Goal: Task Accomplishment & Management: Manage account settings

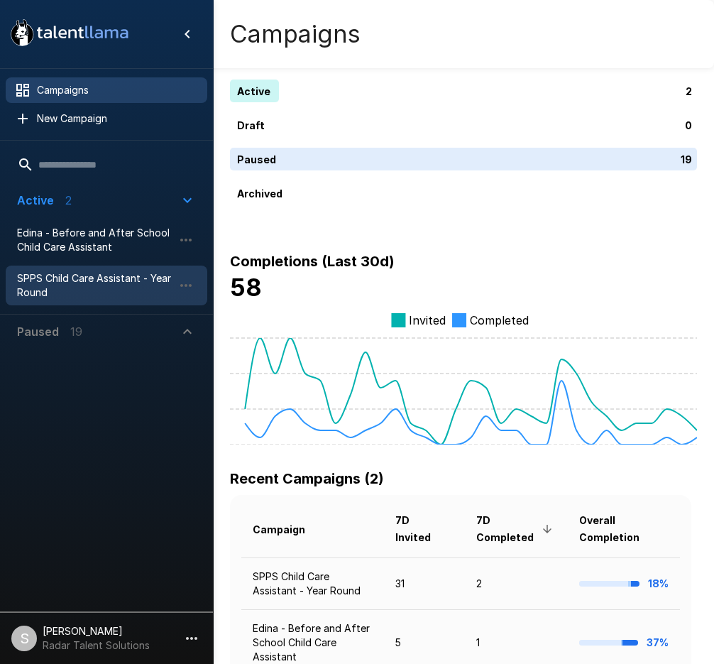
click at [48, 274] on span "SPPS Child Care Assistant - Year Round" at bounding box center [95, 285] width 156 height 28
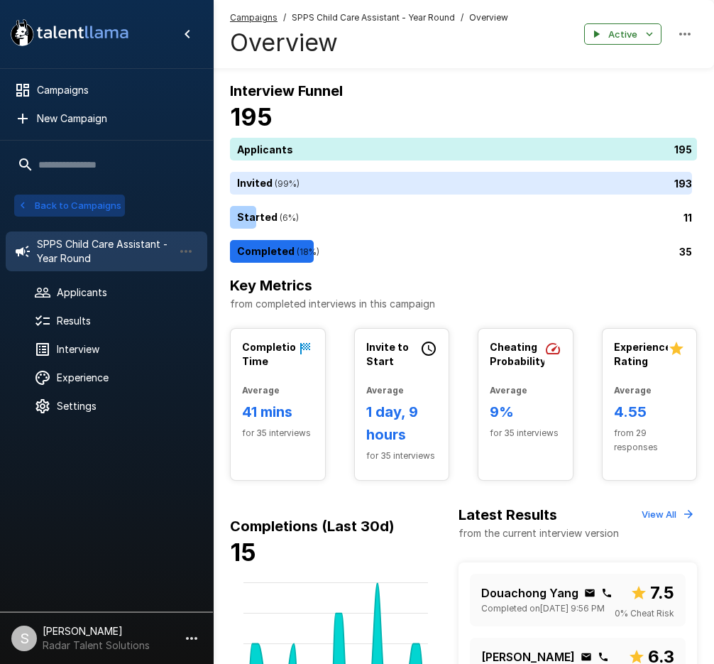
click at [59, 205] on button "Back to Campaigns" at bounding box center [69, 206] width 111 height 22
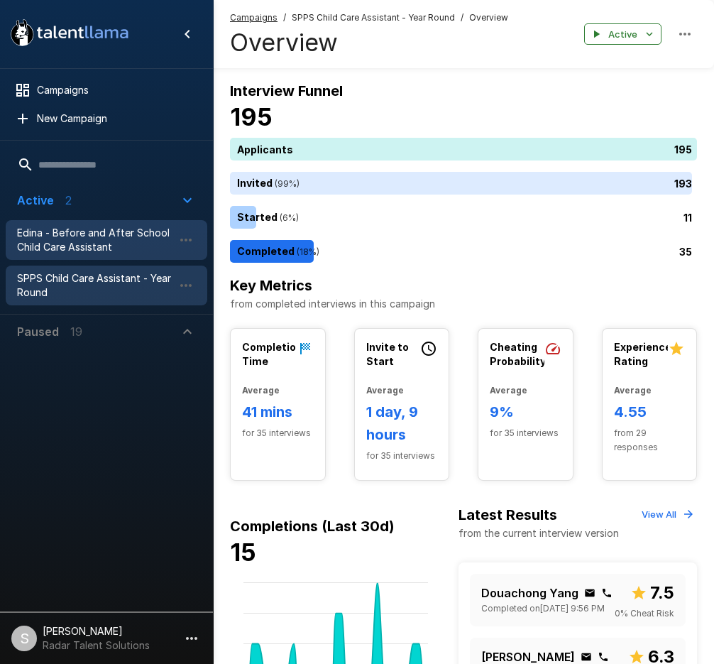
click at [45, 231] on span "Edina - Before and After School Child Care Assistant" at bounding box center [95, 240] width 156 height 28
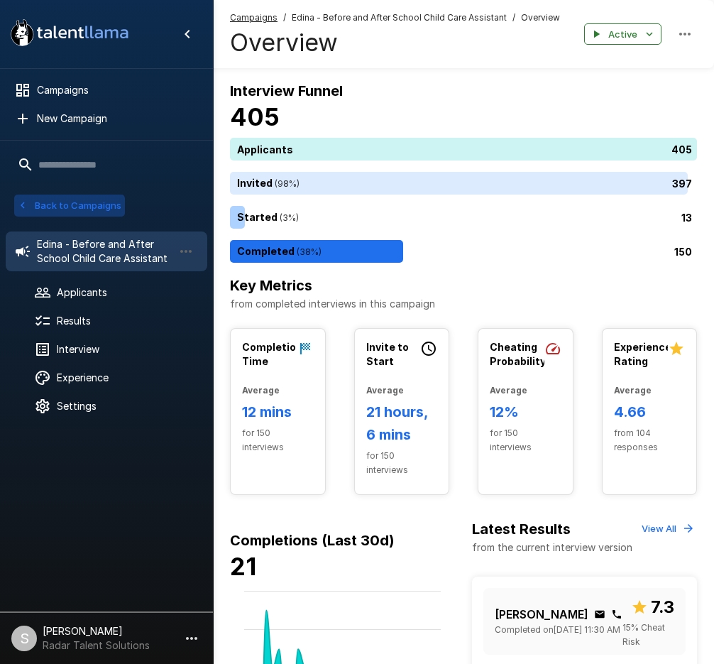
click at [53, 208] on button "Back to Campaigns" at bounding box center [69, 206] width 111 height 22
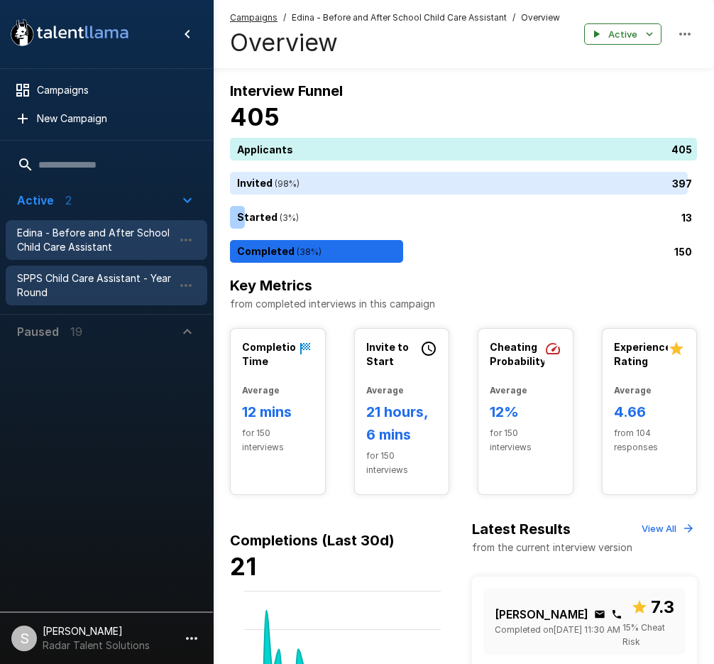
click at [48, 293] on span "SPPS Child Care Assistant - Year Round" at bounding box center [95, 285] width 156 height 28
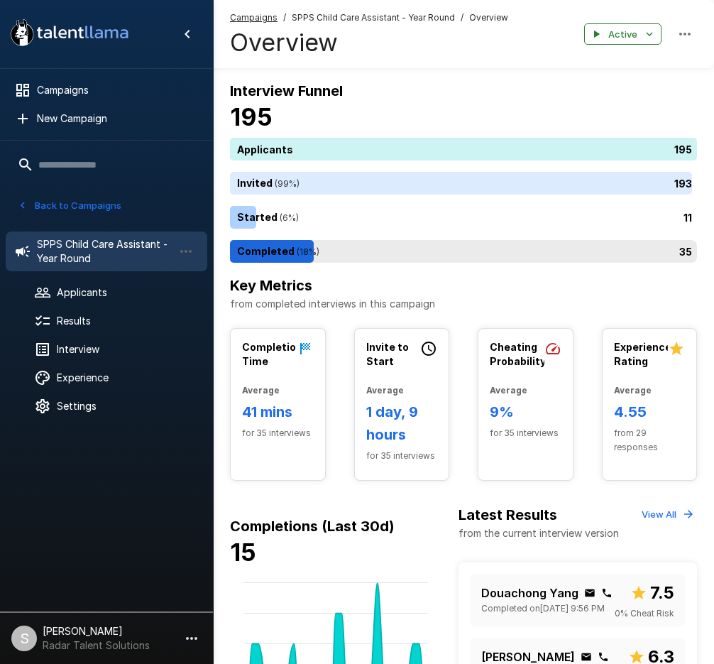
click at [281, 255] on div "35" at bounding box center [466, 251] width 473 height 23
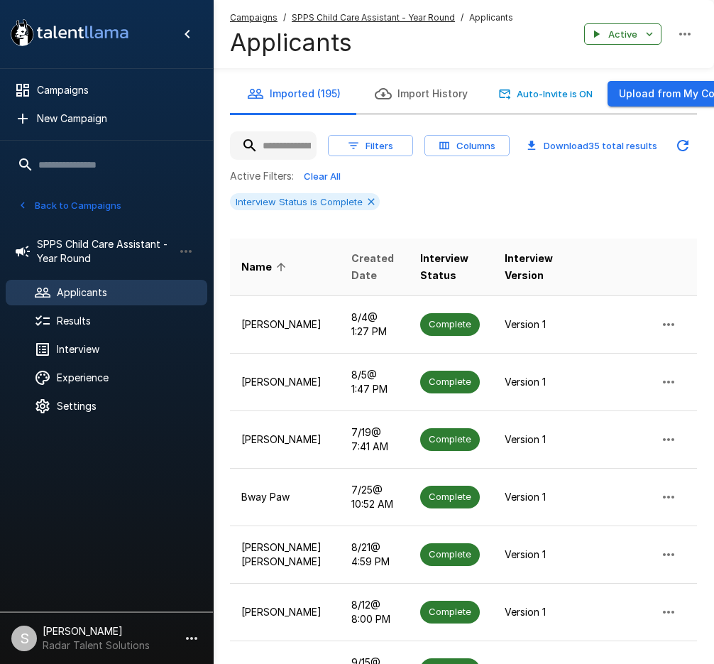
click at [351, 266] on span "Created Date" at bounding box center [373, 267] width 45 height 34
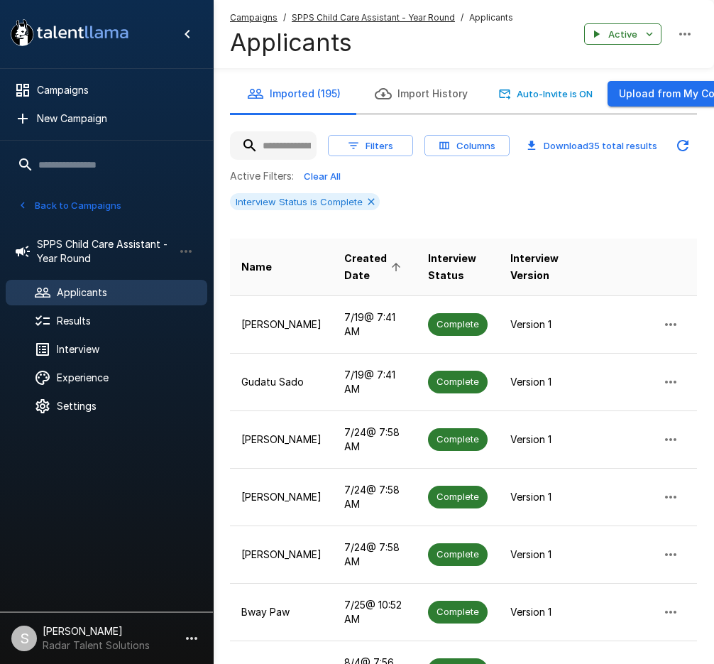
click at [344, 263] on span "Created Date" at bounding box center [374, 267] width 61 height 34
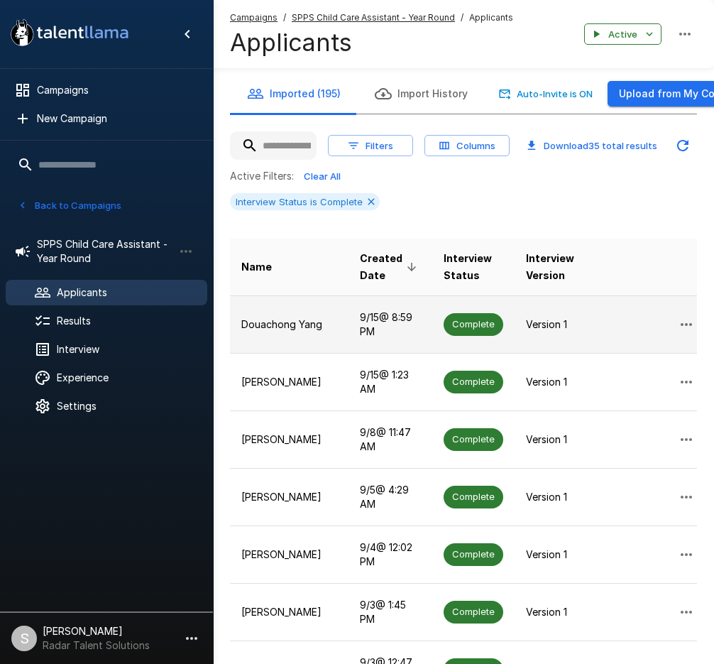
click at [270, 317] on p "Douachong Yang" at bounding box center [289, 324] width 96 height 14
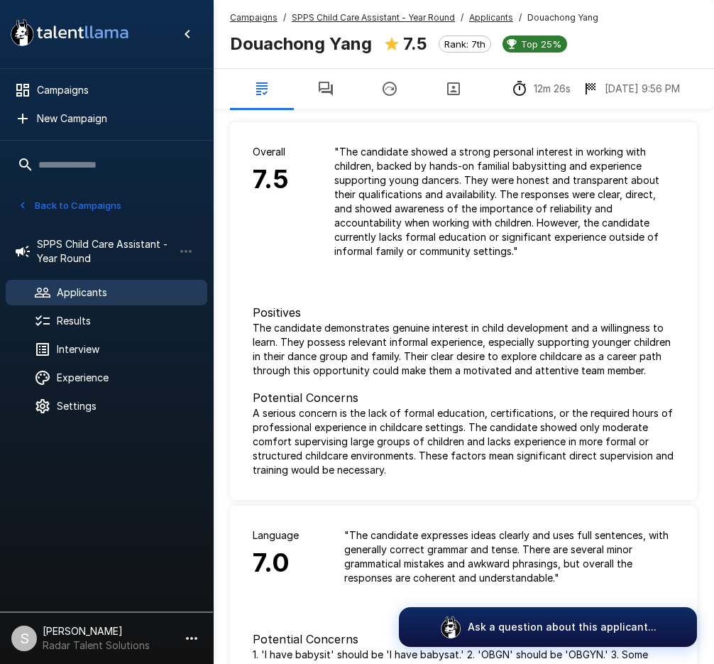
click at [322, 87] on icon "button" at bounding box center [325, 88] width 17 height 17
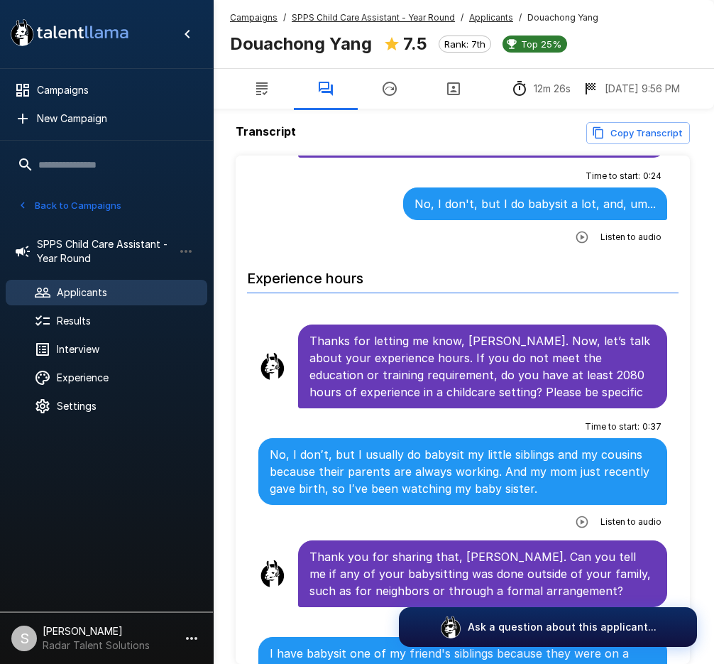
scroll to position [710, 0]
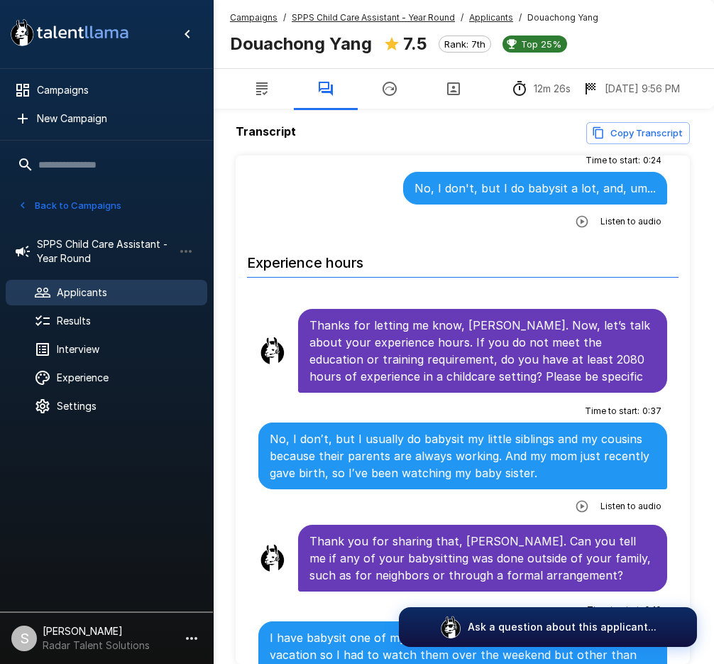
click at [451, 180] on div "Time to start : 0 : 24 No, I don't, but I do babysit a lot, and, um... Listen t…" at bounding box center [462, 191] width 409 height 84
click at [328, 317] on p "Thanks for letting me know, [PERSON_NAME]. Now, let’s talk about your experienc…" at bounding box center [483, 351] width 346 height 68
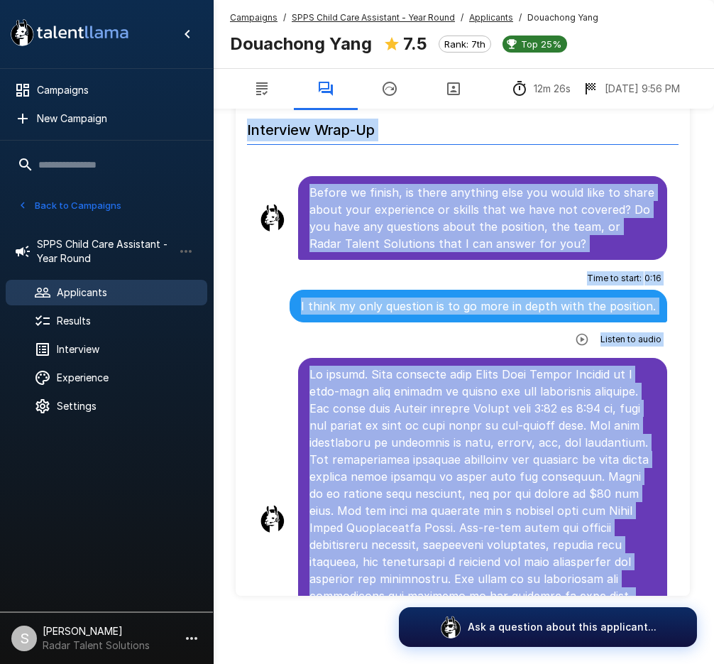
scroll to position [3797, 0]
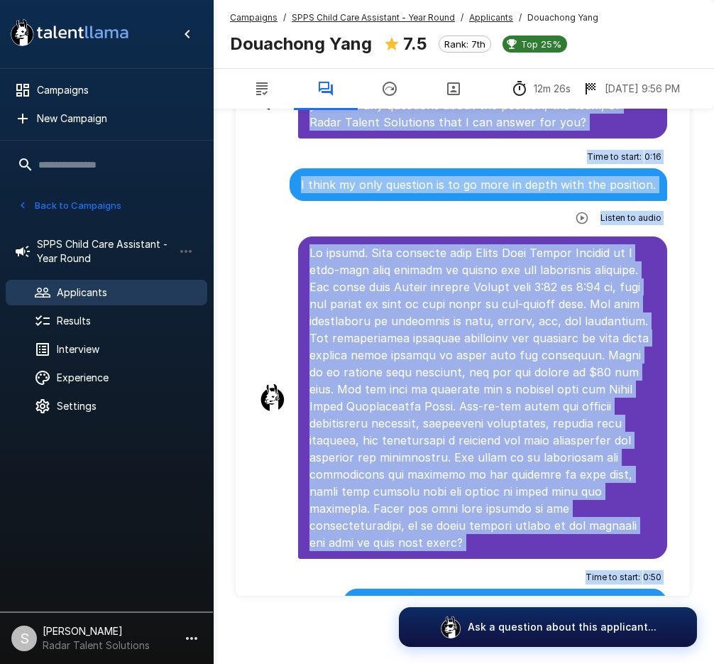
drag, startPoint x: 311, startPoint y: 246, endPoint x: 545, endPoint y: 567, distance: 397.3
click at [266, 234] on li at bounding box center [463, 398] width 432 height 328
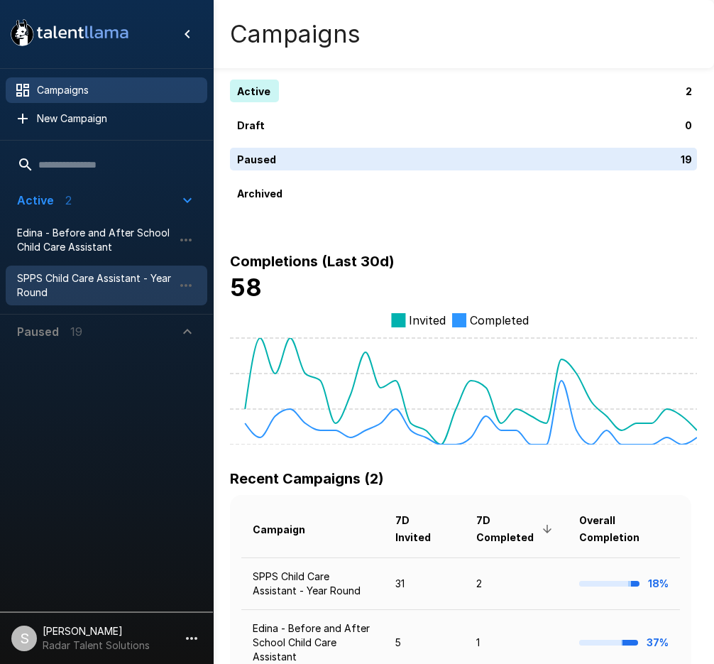
click at [79, 277] on span "SPPS Child Care Assistant - Year Round" at bounding box center [95, 285] width 156 height 28
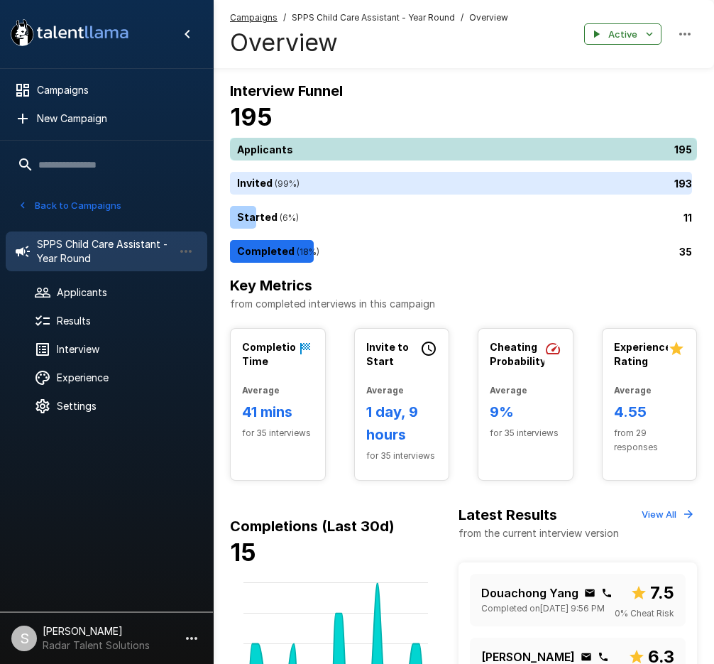
click at [344, 146] on div "195" at bounding box center [466, 149] width 473 height 23
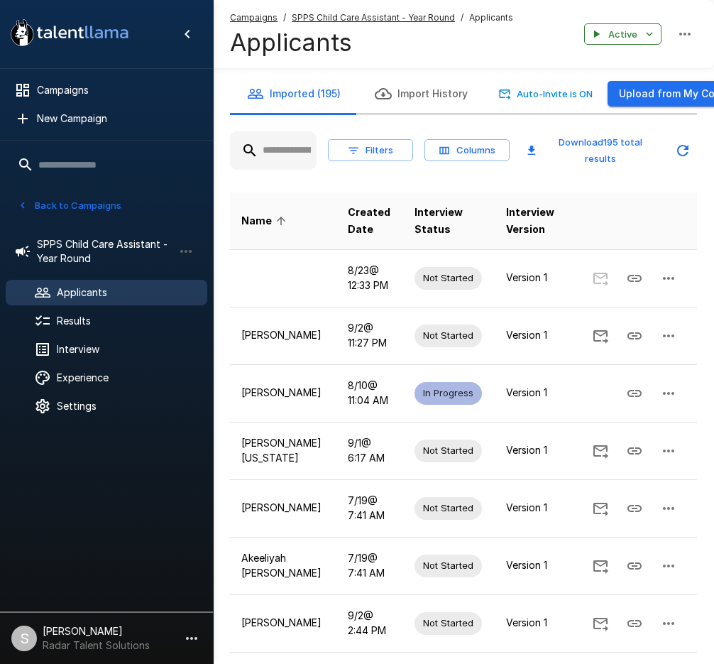
click at [285, 147] on input "text" at bounding box center [273, 151] width 87 height 26
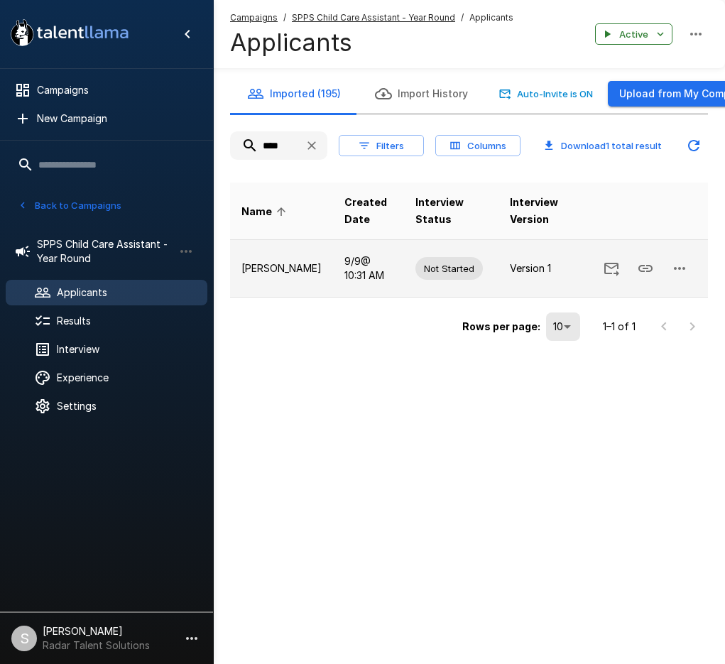
click at [682, 269] on icon "button" at bounding box center [679, 268] width 17 height 17
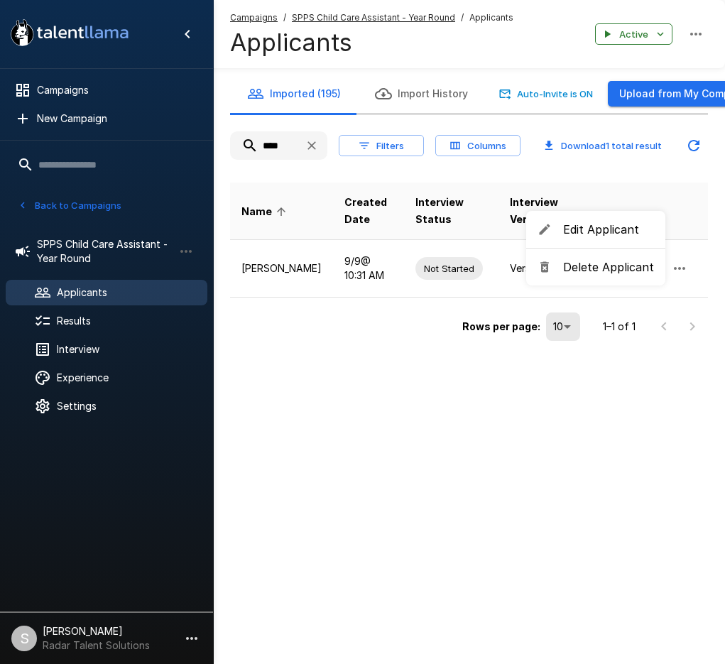
click at [618, 279] on li "Delete Applicant" at bounding box center [595, 267] width 139 height 26
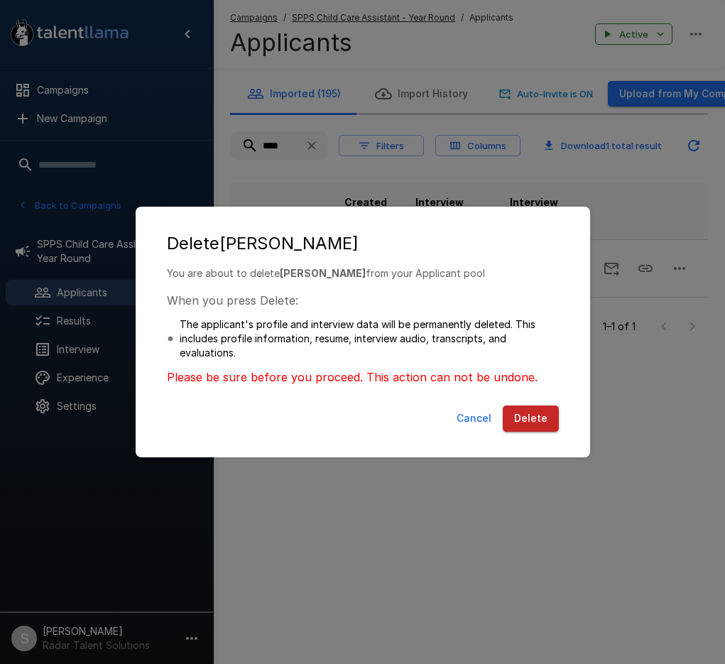
click at [528, 420] on button "Delete" at bounding box center [531, 418] width 56 height 26
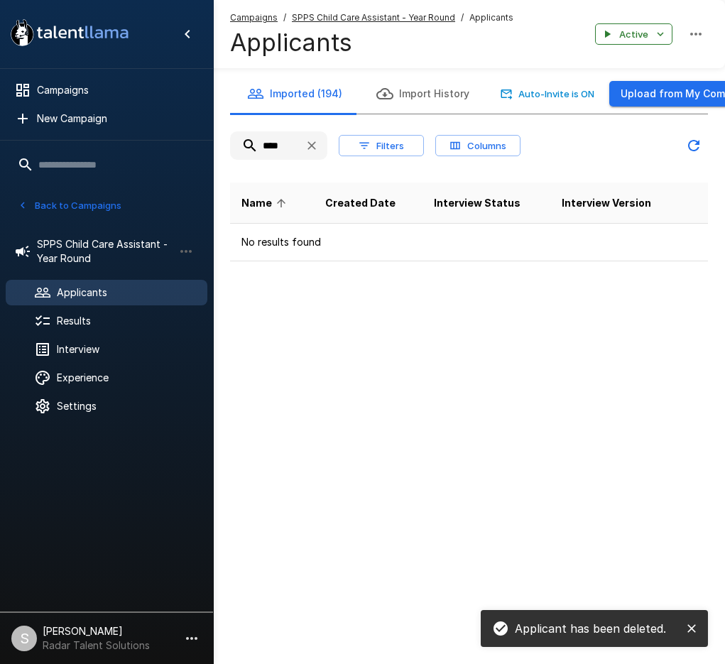
drag, startPoint x: 268, startPoint y: 142, endPoint x: 223, endPoint y: 146, distance: 45.6
click at [223, 146] on div "Imported (194) Import History Auto-Invite is ON Upload from My Computer **** Fi…" at bounding box center [469, 167] width 512 height 187
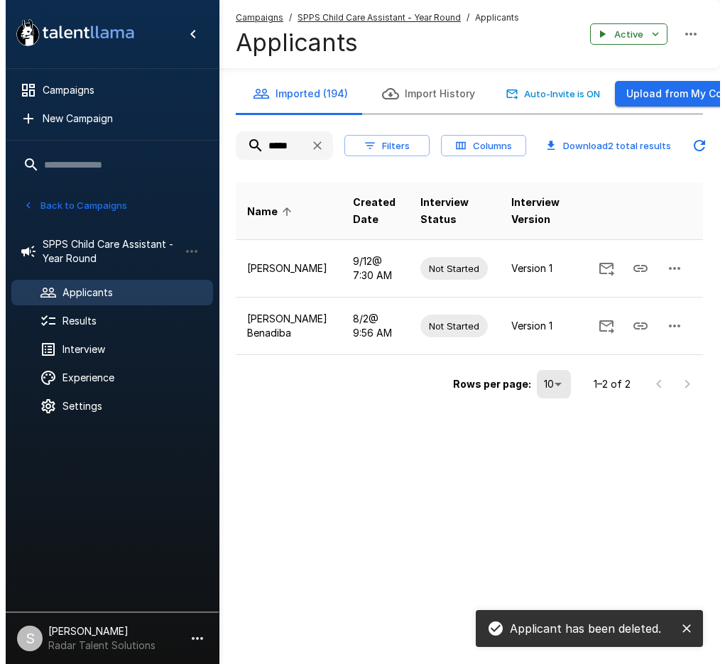
scroll to position [0, 8]
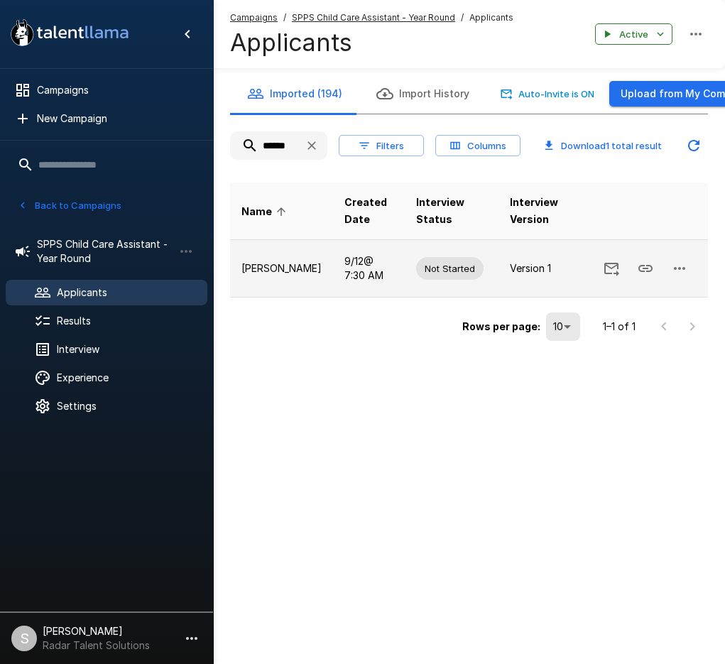
click at [682, 268] on icon "button" at bounding box center [679, 268] width 17 height 17
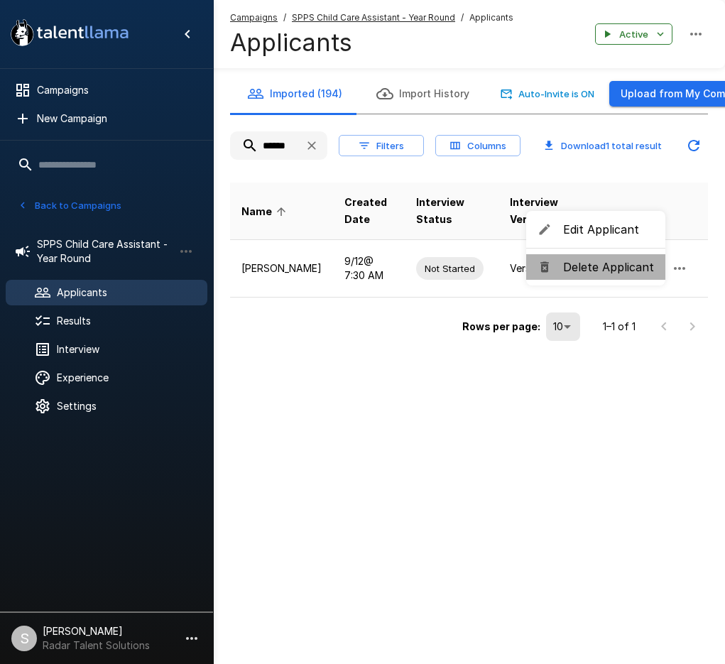
click at [601, 272] on span "Delete Applicant" at bounding box center [608, 266] width 91 height 17
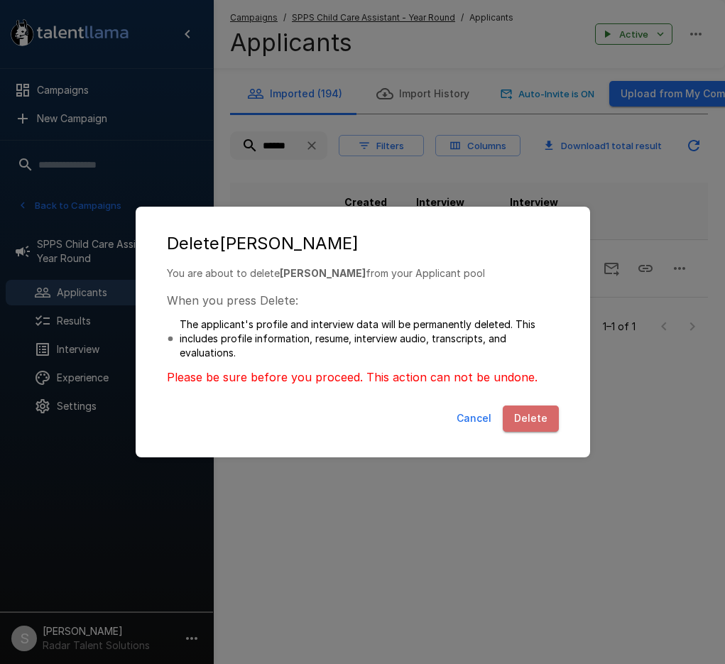
click at [547, 421] on button "Delete" at bounding box center [531, 418] width 56 height 26
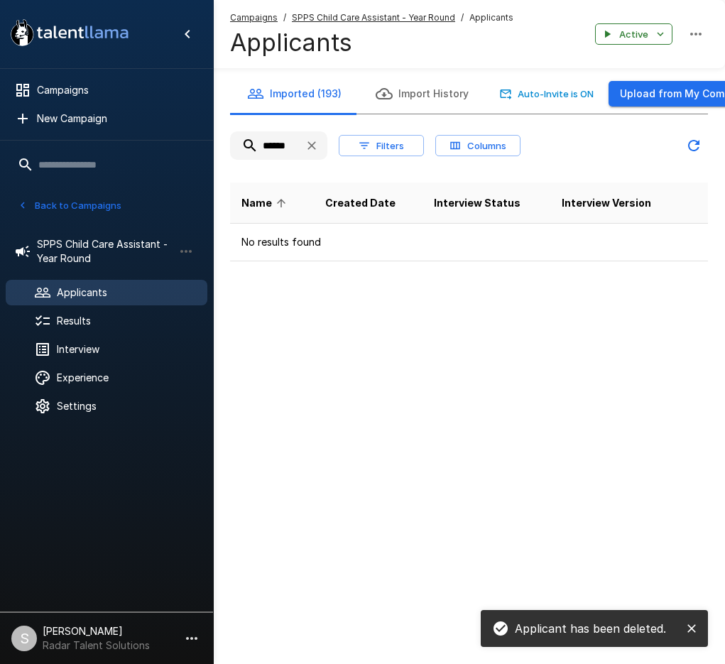
drag, startPoint x: 293, startPoint y: 145, endPoint x: 232, endPoint y: 145, distance: 61.1
click at [232, 145] on div "******" at bounding box center [278, 146] width 97 height 26
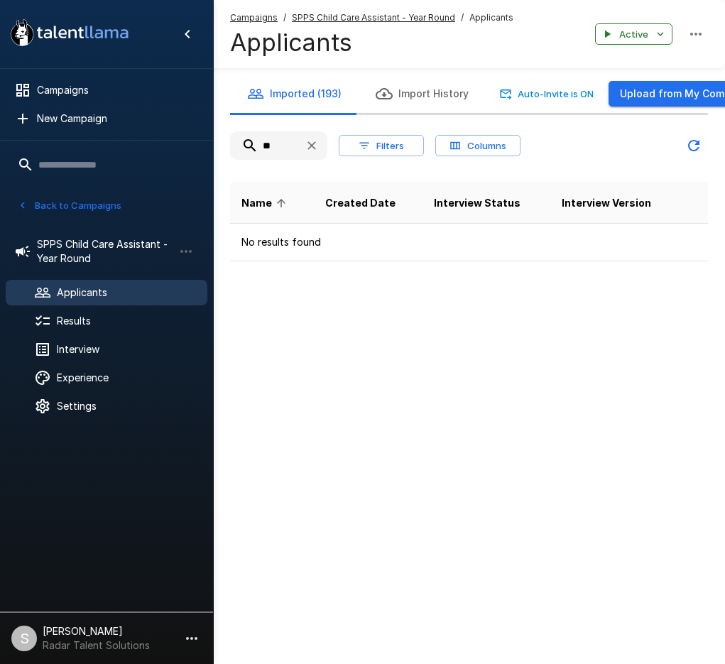
type input "*"
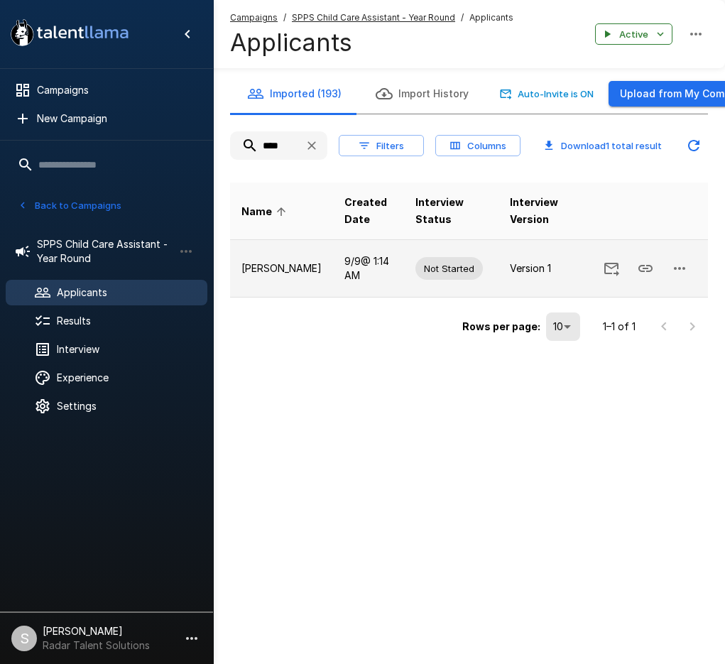
click at [677, 268] on icon "button" at bounding box center [679, 268] width 17 height 17
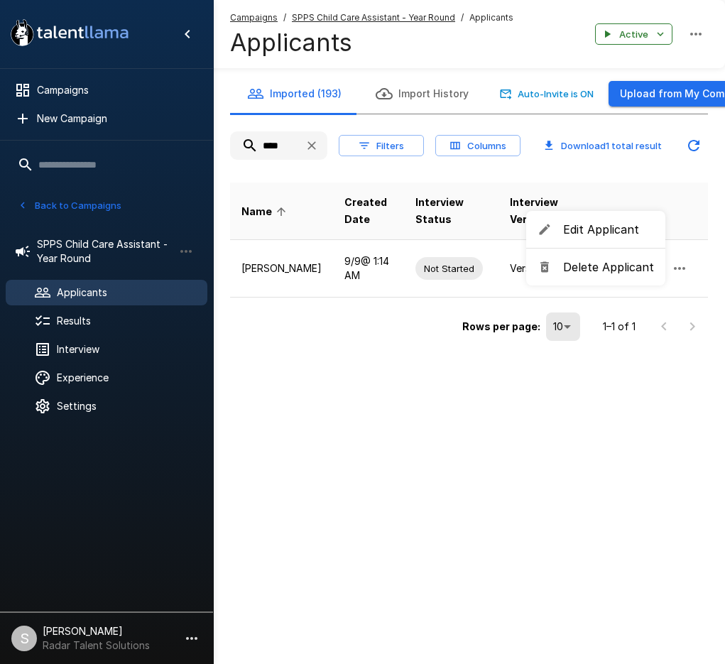
click at [596, 268] on span "Delete Applicant" at bounding box center [608, 266] width 91 height 17
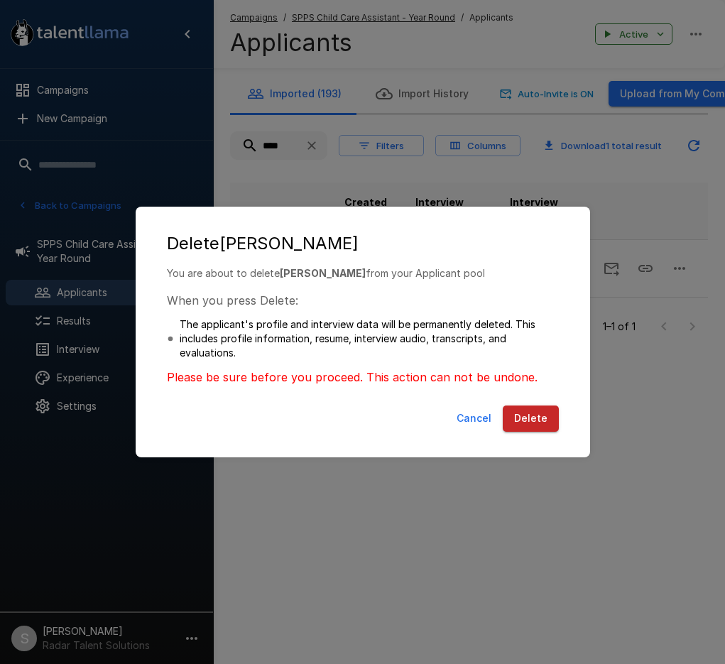
click at [541, 415] on button "Delete" at bounding box center [531, 418] width 56 height 26
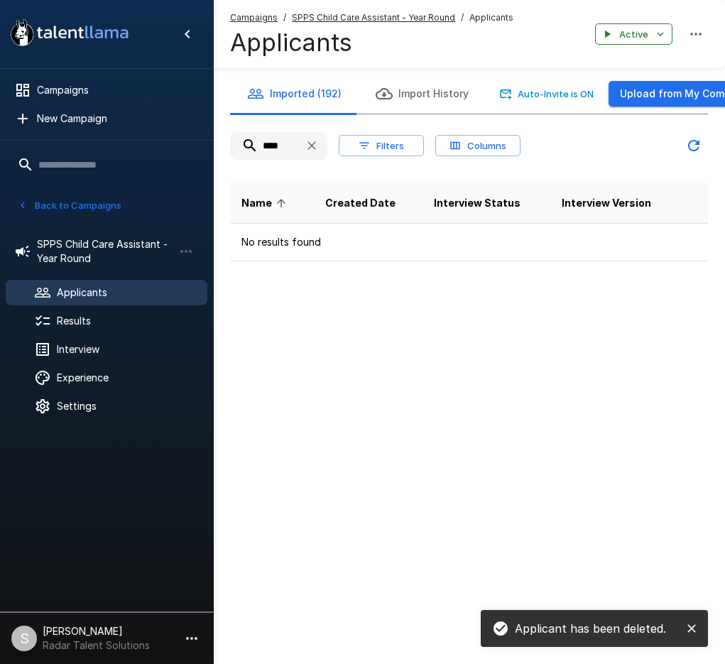
drag, startPoint x: 280, startPoint y: 143, endPoint x: 237, endPoint y: 143, distance: 42.6
click at [237, 143] on input "****" at bounding box center [261, 146] width 63 height 26
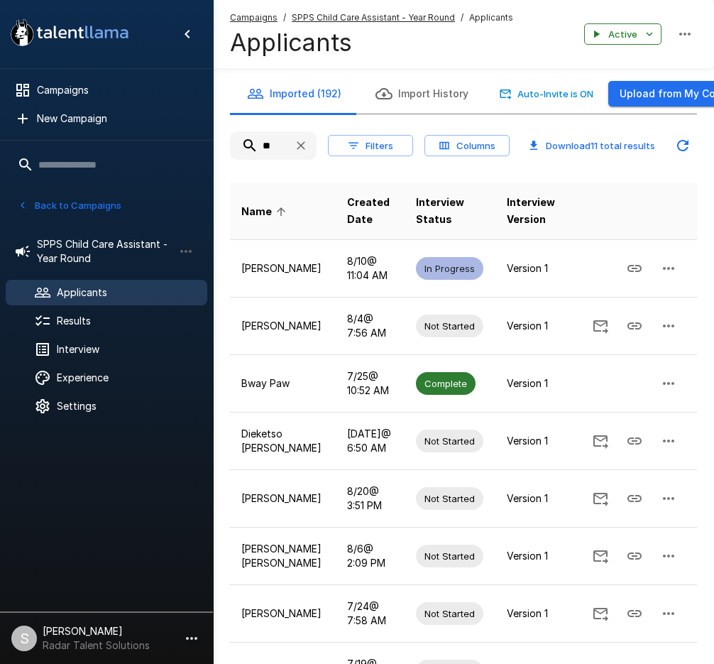
type input "*"
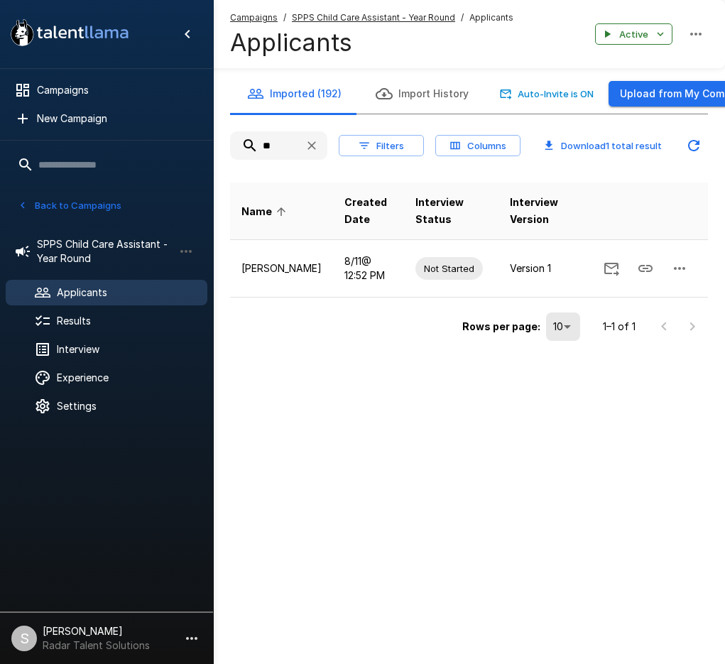
type input "*"
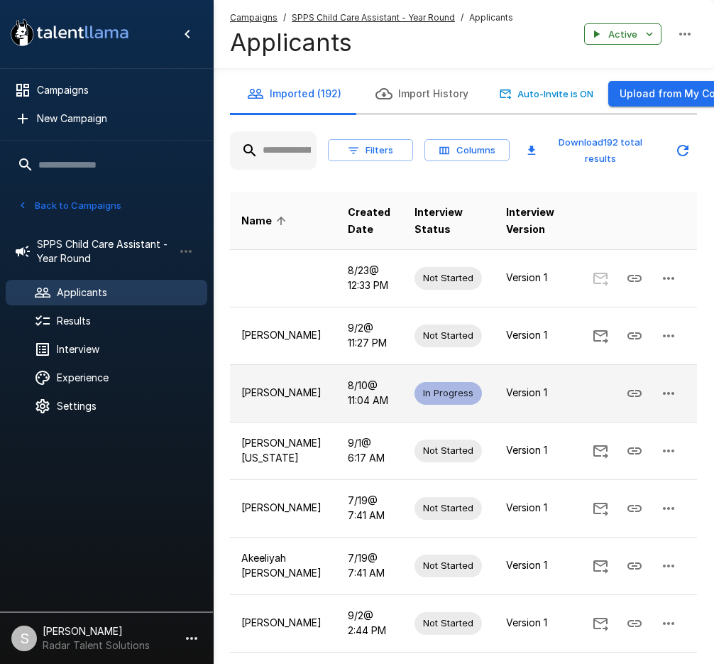
click at [664, 390] on icon "button" at bounding box center [668, 393] width 17 height 17
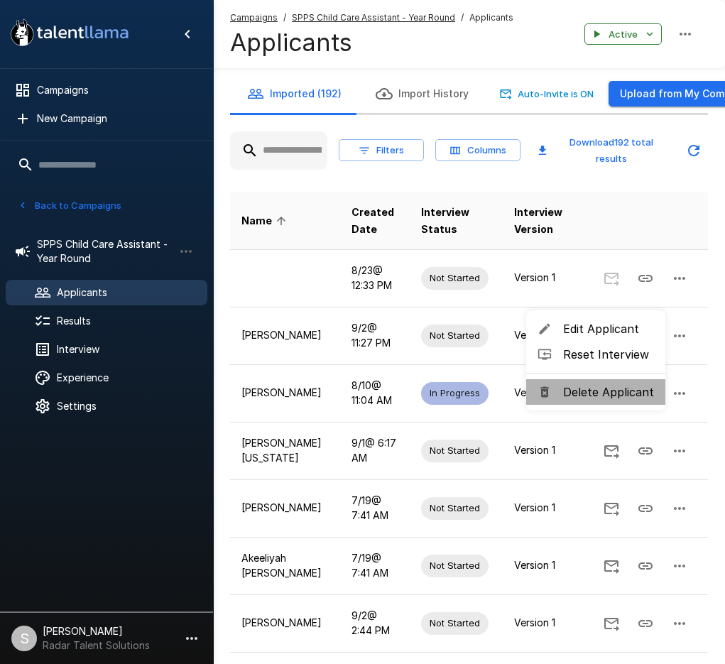
click at [624, 400] on span "Delete Applicant" at bounding box center [608, 391] width 91 height 17
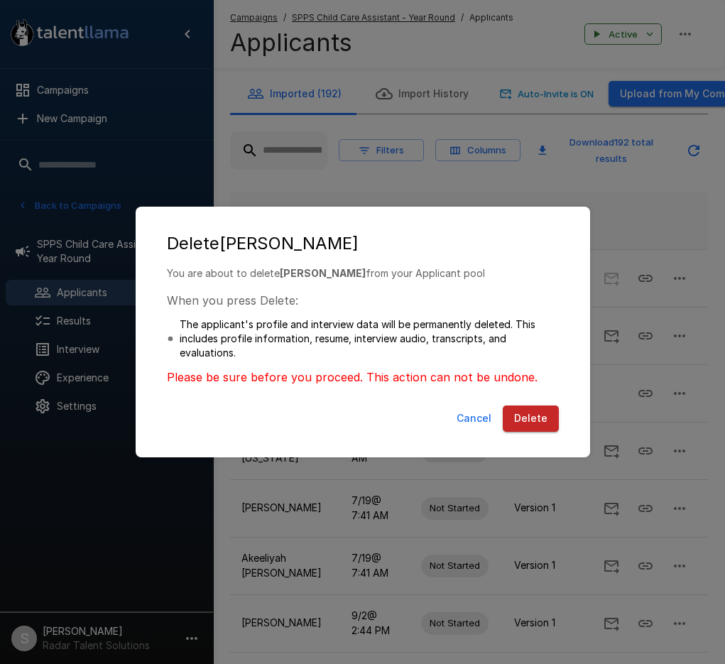
click at [532, 422] on button "Delete" at bounding box center [531, 418] width 56 height 26
